Goal: Complete application form

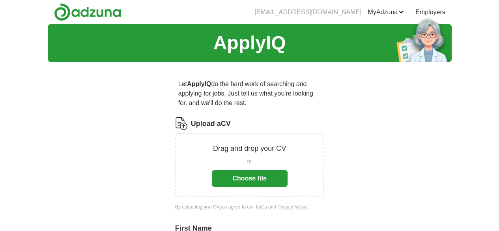
click at [246, 170] on button "Choose file" at bounding box center [250, 178] width 76 height 17
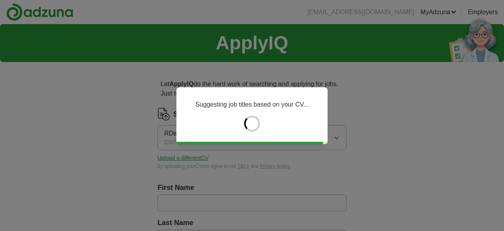
type input "*****"
type input "*********"
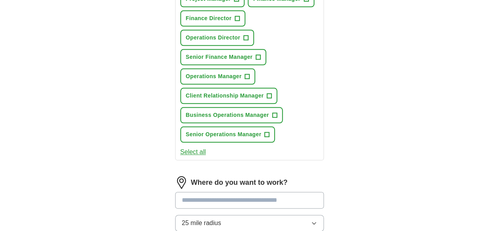
scroll to position [355, 0]
click at [211, 191] on input at bounding box center [249, 199] width 149 height 17
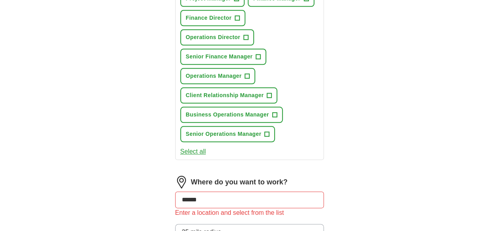
click at [64, 137] on div "ApplyIQ Let ApplyIQ do the hard work of searching and applying for jobs. Just t…" at bounding box center [250, 24] width 404 height 710
drag, startPoint x: 188, startPoint y: 130, endPoint x: 148, endPoint y: 134, distance: 39.7
click at [149, 134] on div "Let ApplyIQ do the hard work of searching and applying for jobs. Just tell us w…" at bounding box center [250, 46] width 202 height 666
type input "******"
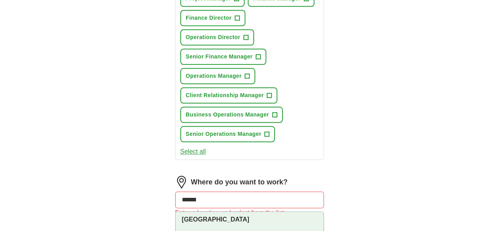
click at [182, 216] on strong "[GEOGRAPHIC_DATA]" at bounding box center [215, 219] width 67 height 7
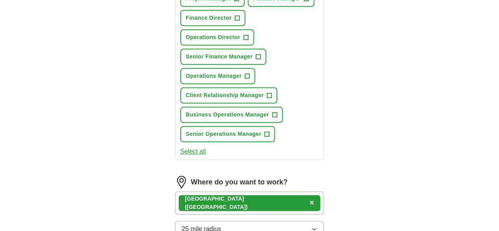
click at [123, 150] on div "ApplyIQ Let ApplyIQ do the hard work of searching and applying for jobs. Just t…" at bounding box center [250, 22] width 404 height 707
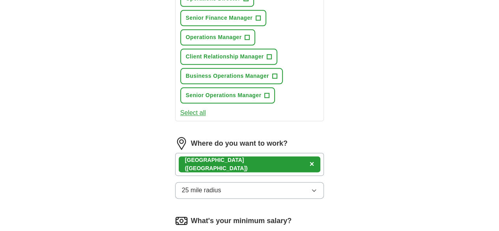
scroll to position [394, 0]
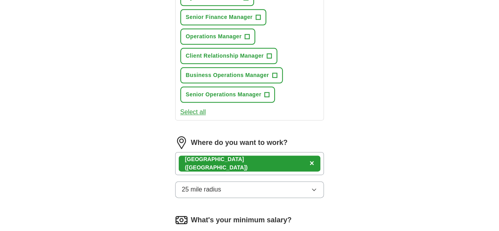
click at [195, 184] on span "25 mile radius" at bounding box center [201, 188] width 39 height 9
click at [182, 203] on span "Only in" at bounding box center [192, 207] width 20 height 9
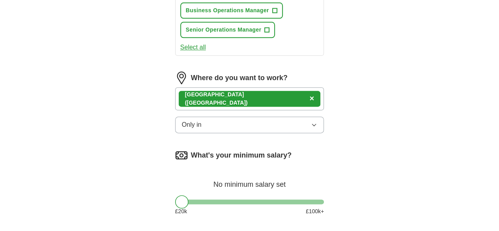
scroll to position [460, 0]
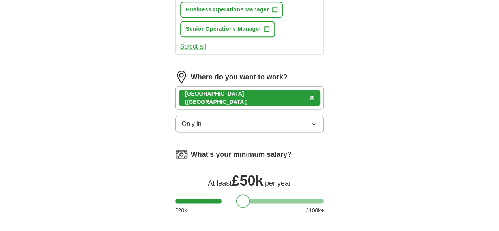
drag, startPoint x: 192, startPoint y: 136, endPoint x: 228, endPoint y: 138, distance: 35.9
click at [228, 148] on div "What's your minimum salary? At least £ 50k per year £ 20 k £ 100 k+" at bounding box center [249, 184] width 149 height 73
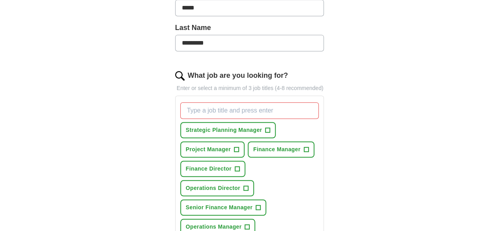
scroll to position [220, 0]
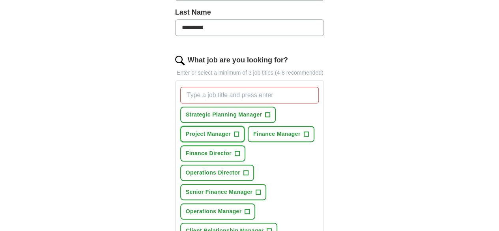
click at [238, 131] on span "+" at bounding box center [236, 134] width 5 height 6
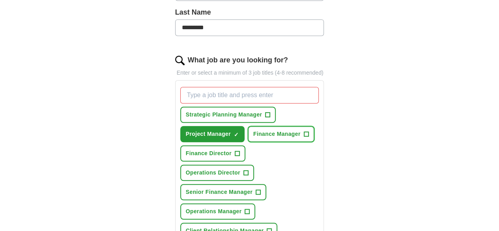
click at [248, 126] on button "Finance Manager +" at bounding box center [281, 134] width 67 height 16
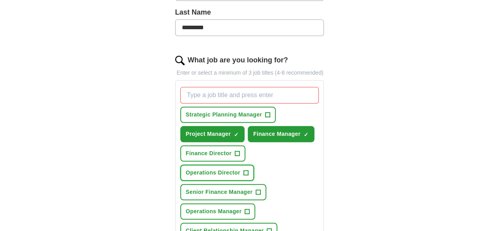
click at [243, 169] on span "+" at bounding box center [245, 172] width 5 height 6
drag, startPoint x: 316, startPoint y: 140, endPoint x: 280, endPoint y: 160, distance: 41.3
click at [346, 139] on div "Let ApplyIQ do the hard work of searching and applying for jobs. Just tell us w…" at bounding box center [250, 199] width 202 height 700
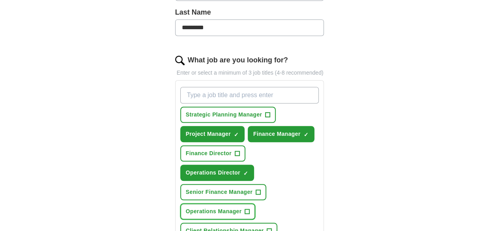
click at [245, 208] on span "+" at bounding box center [247, 211] width 5 height 6
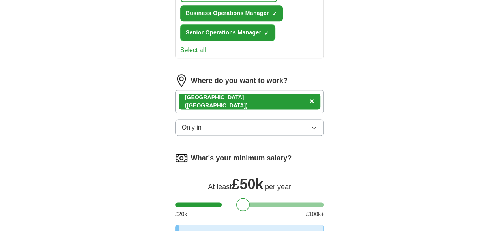
scroll to position [555, 0]
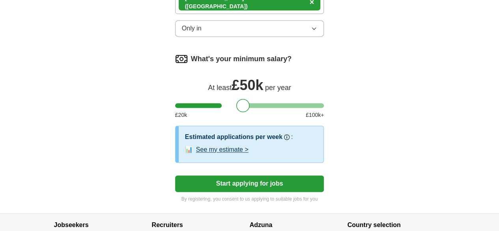
click at [237, 175] on button "Start applying for jobs" at bounding box center [249, 183] width 149 height 17
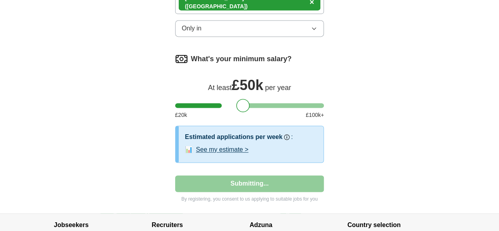
select select "**"
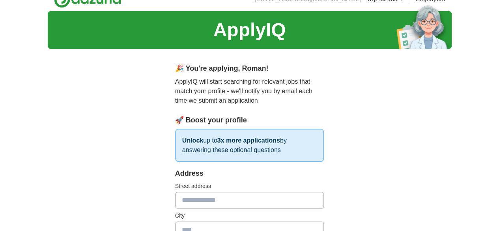
scroll to position [0, 0]
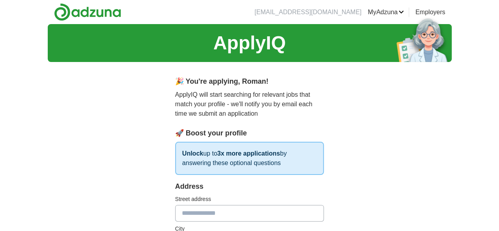
click at [0, 0] on link "Posted jobs" at bounding box center [0, 0] width 0 height 0
